Goal: Task Accomplishment & Management: Complete application form

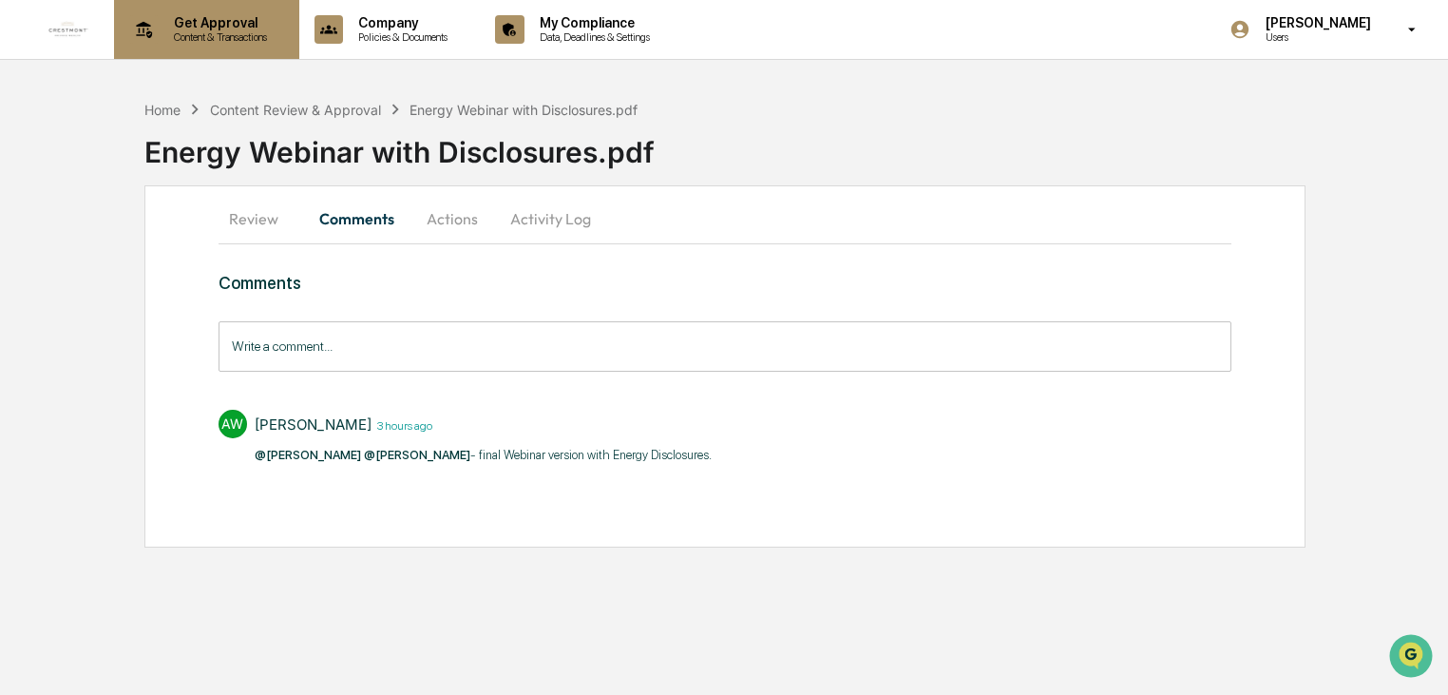
click at [202, 21] on p "Get Approval" at bounding box center [218, 22] width 118 height 15
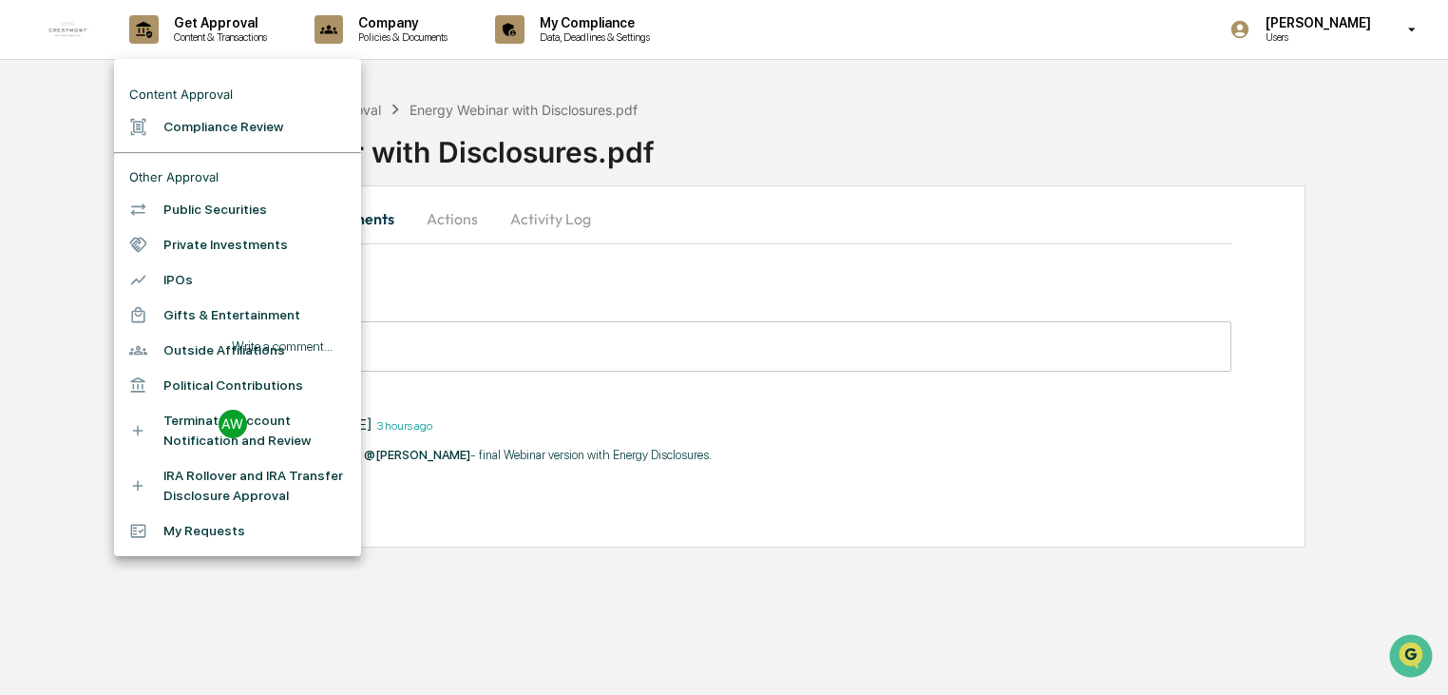
click at [197, 128] on li "Compliance Review" at bounding box center [237, 126] width 247 height 35
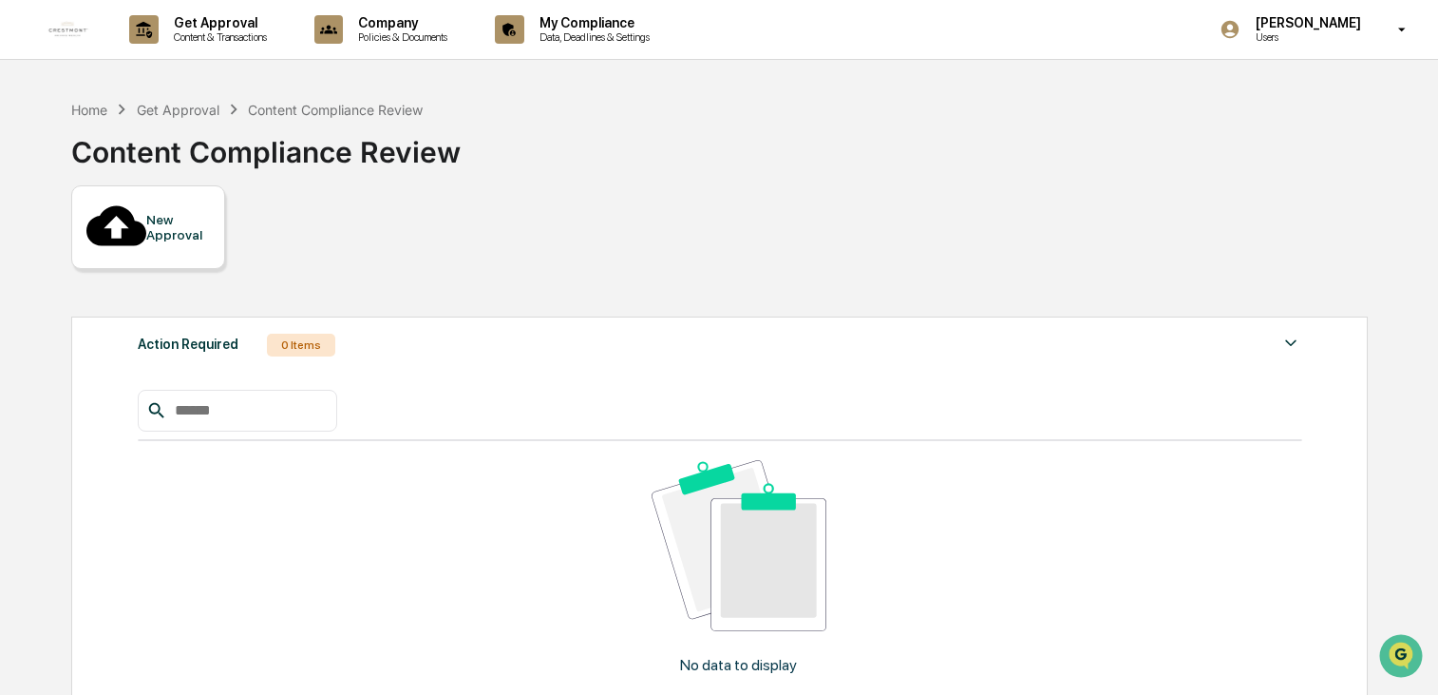
click at [163, 212] on div "New Approval" at bounding box center [178, 227] width 64 height 30
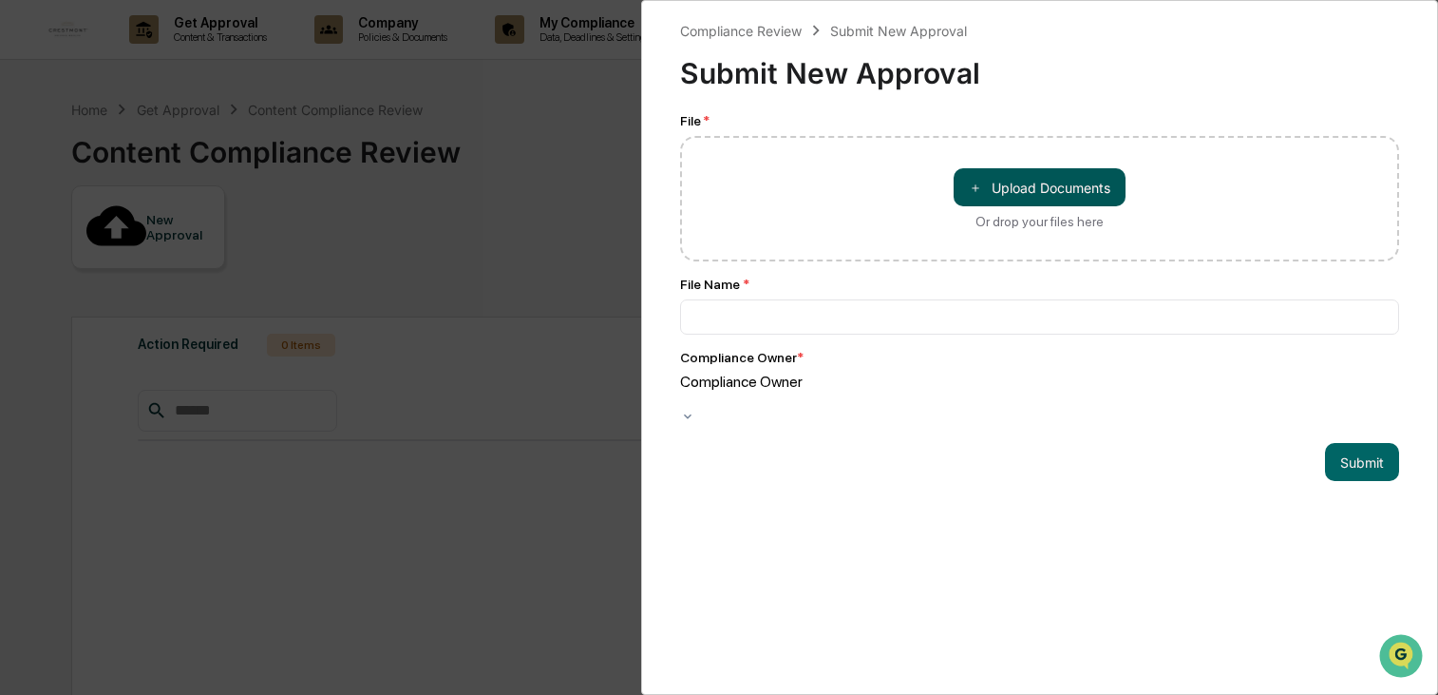
click at [1036, 189] on button "＋ Upload Documents" at bounding box center [1040, 187] width 172 height 38
type input "**********"
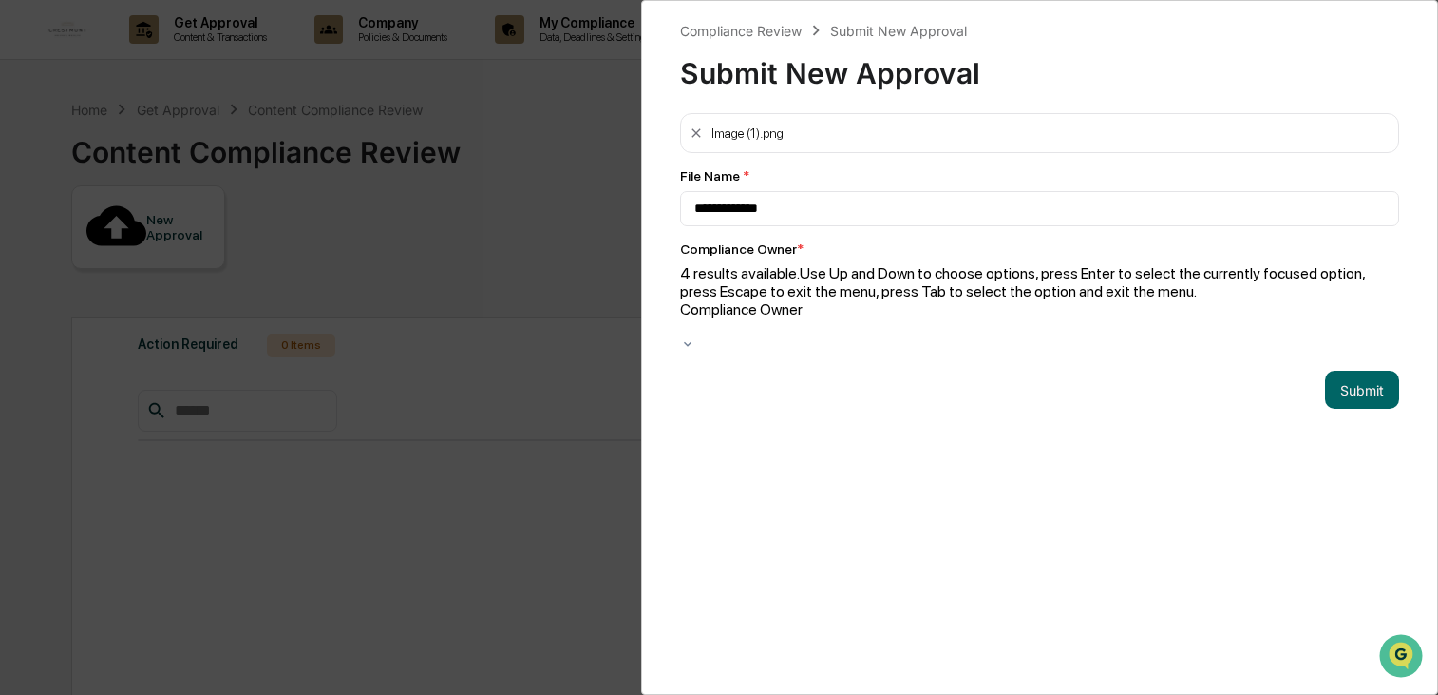
click at [1013, 300] on div "Compliance Owner" at bounding box center [1039, 327] width 719 height 55
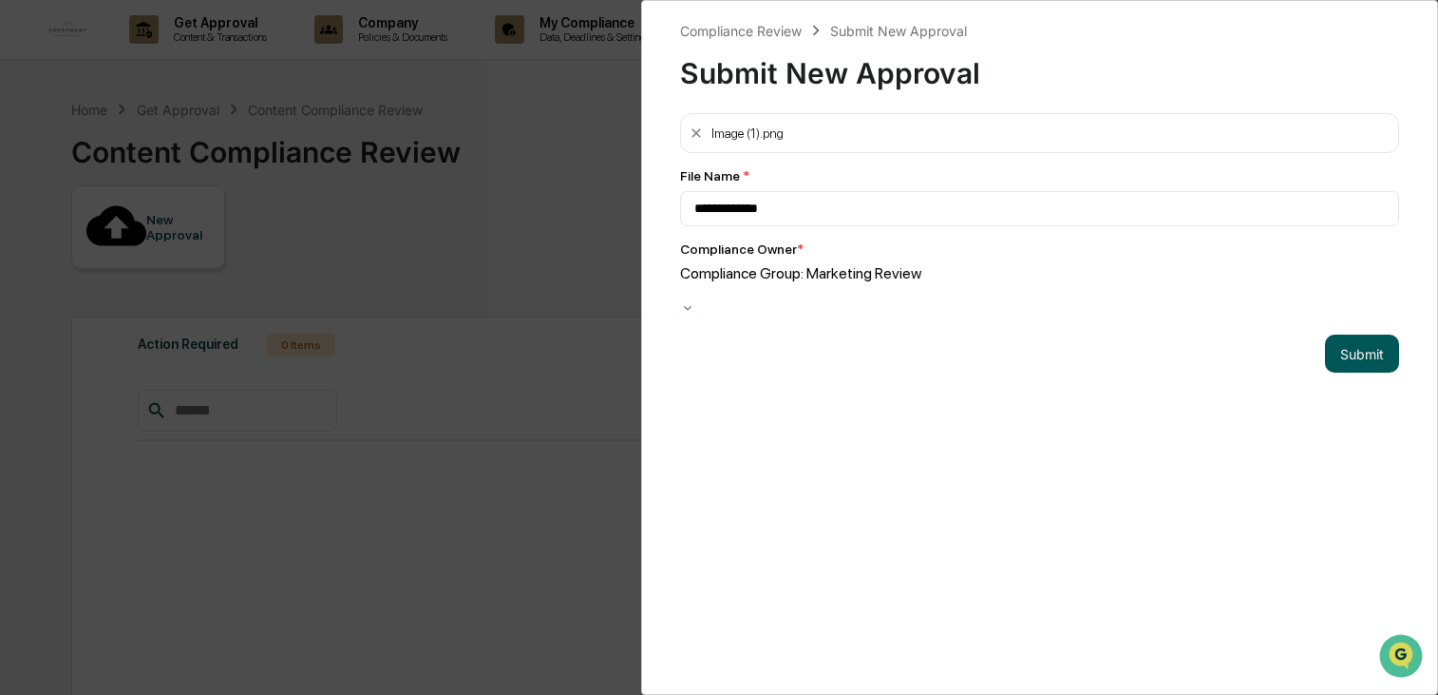
click at [1337, 339] on button "Submit" at bounding box center [1362, 353] width 74 height 38
